Goal: Navigation & Orientation: Go to known website

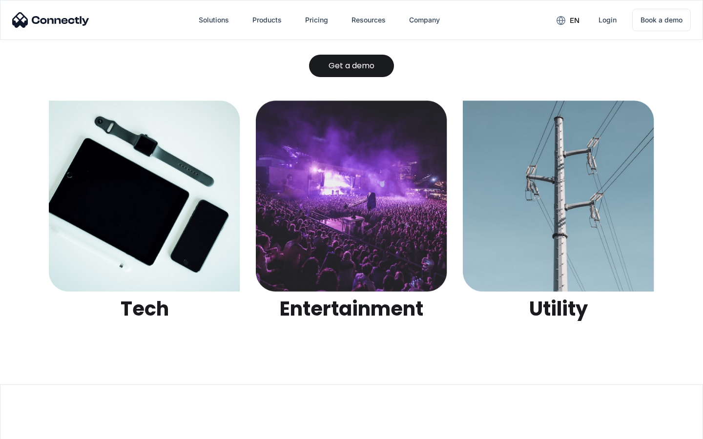
scroll to position [3081, 0]
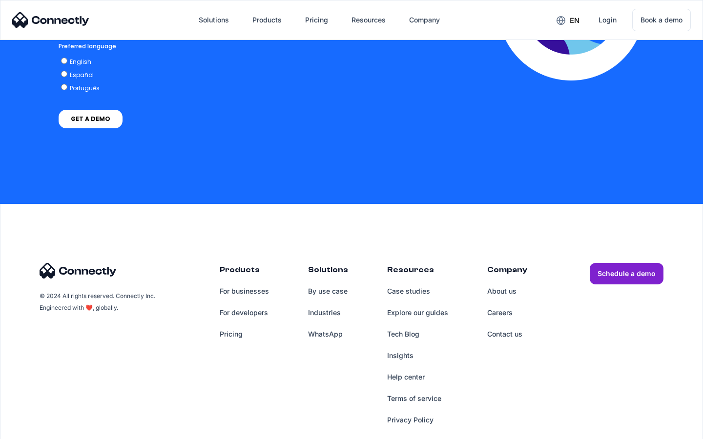
scroll to position [2154, 0]
